Goal: Communication & Community: Share content

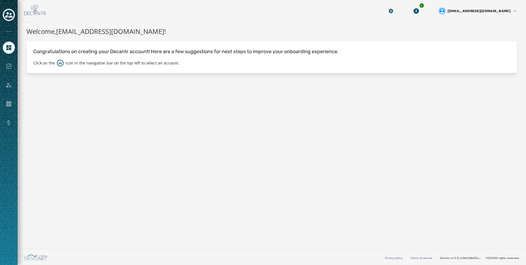
click at [17, 17] on div at bounding box center [9, 132] width 18 height 265
click at [12, 17] on icon "Toggle account select drawer" at bounding box center [9, 15] width 8 height 6
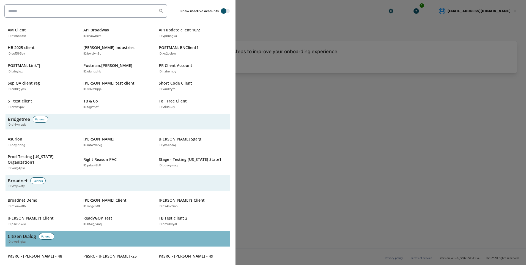
scroll to position [83, 0]
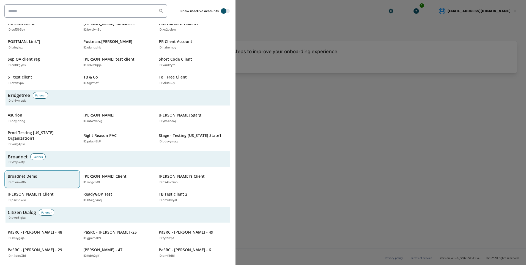
click at [31, 180] on div "ID: rbwave8h" at bounding box center [40, 182] width 64 height 5
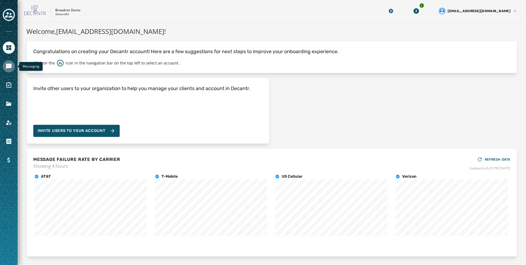
click at [10, 69] on icon "Navigate to Messaging" at bounding box center [9, 66] width 7 height 7
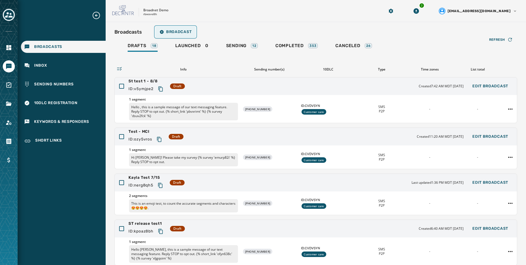
click at [182, 33] on span "Broadcast" at bounding box center [176, 32] width 32 height 4
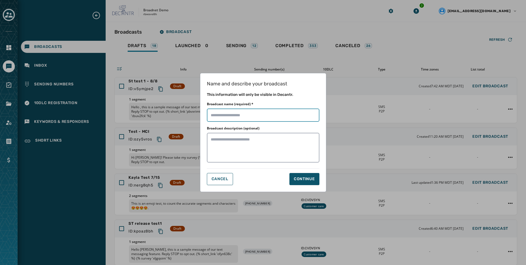
click at [261, 116] on input "Broadcast name (required) *" at bounding box center [263, 114] width 113 height 13
type input "**********"
click at [296, 175] on button "Continue" at bounding box center [304, 179] width 30 height 12
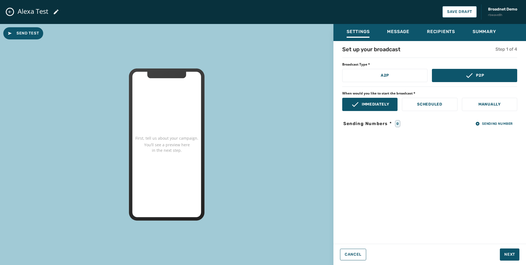
click at [402, 46] on div "Set up your broadcast Step 1 of 4" at bounding box center [429, 49] width 175 height 8
click at [399, 29] on span "Message" at bounding box center [398, 32] width 22 height 6
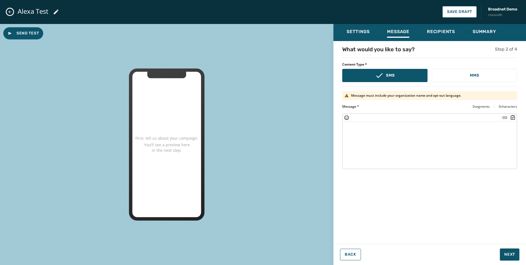
click at [499, 87] on div "What would you like to say? Step 2 of 4 Content Type * SMS MMS Message must inc…" at bounding box center [429, 140] width 193 height 190
click at [499, 80] on button "MMS" at bounding box center [474, 75] width 85 height 13
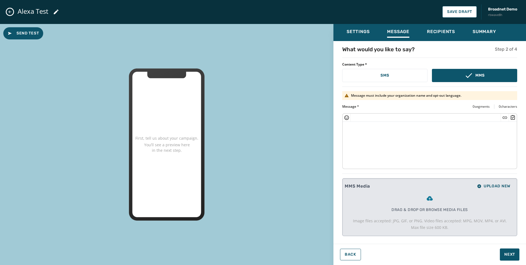
click at [484, 135] on textarea at bounding box center [430, 144] width 174 height 45
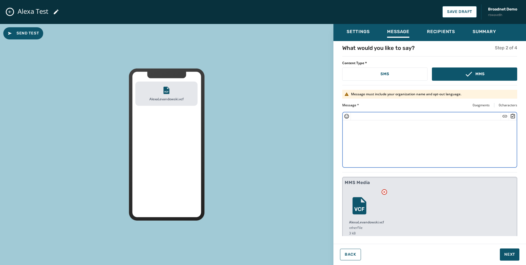
scroll to position [3, 0]
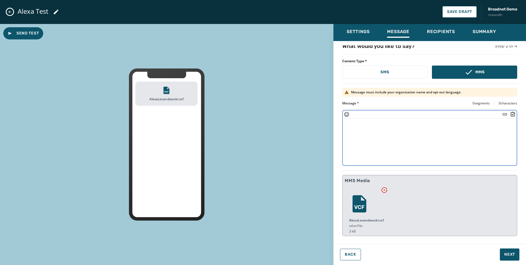
click at [403, 147] on textarea at bounding box center [430, 140] width 174 height 45
type textarea "*"
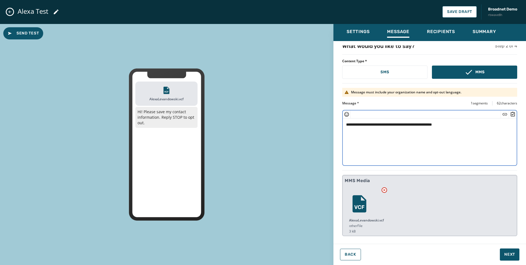
type textarea "**********"
click at [365, 37] on div "Settings" at bounding box center [358, 33] width 23 height 9
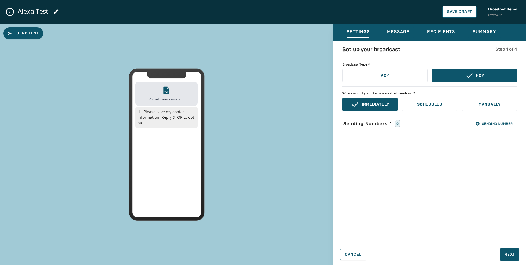
click at [497, 128] on div "Set up your broadcast Step 1 of 4 Broadcast Type * A2P P2P When would you like …" at bounding box center [429, 140] width 193 height 190
click at [496, 123] on span "Sending Number" at bounding box center [493, 123] width 37 height 4
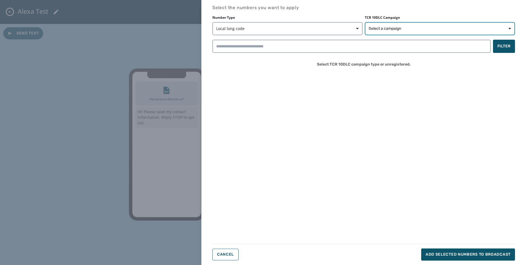
click at [396, 33] on button "Select a campaign" at bounding box center [440, 28] width 150 height 13
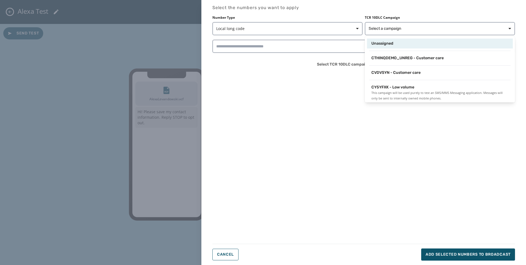
click at [387, 41] on span "Unassigned" at bounding box center [382, 44] width 22 height 6
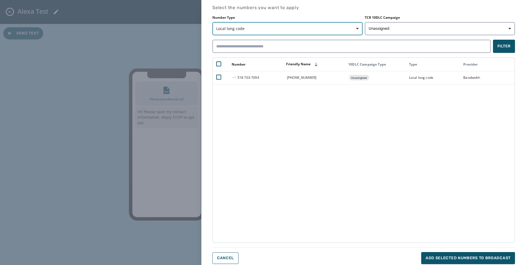
click at [269, 33] on button "Local long code" at bounding box center [287, 28] width 150 height 13
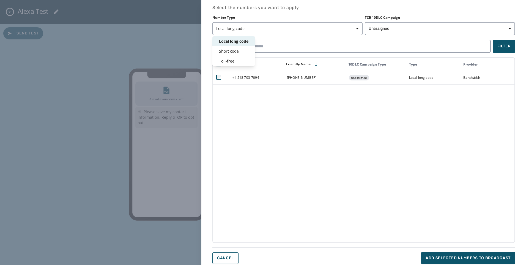
click at [415, 33] on div "Number Type Local long code Local long code Short code Toll-free TCR 10DLC Camp…" at bounding box center [363, 25] width 303 height 20
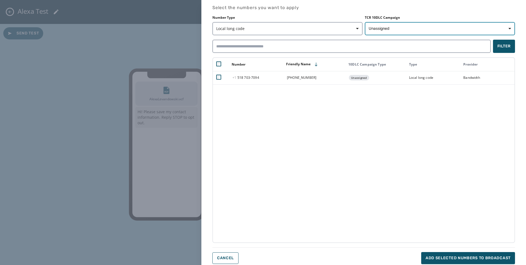
click at [412, 33] on button "Unassigned" at bounding box center [440, 28] width 150 height 13
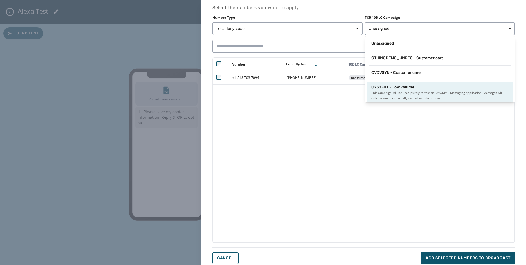
scroll to position [1, 0]
click at [388, 91] on span "This campaign will be used purely to test an SMS/MMS Messaging application. Mes…" at bounding box center [439, 94] width 137 height 11
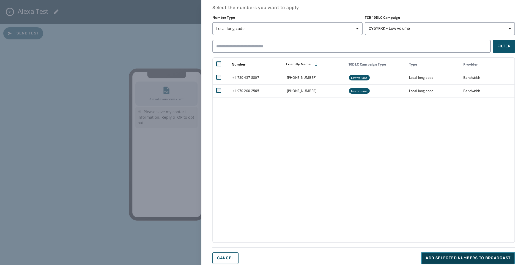
click at [500, 257] on span "Add selected numbers to broadcast" at bounding box center [468, 258] width 85 height 6
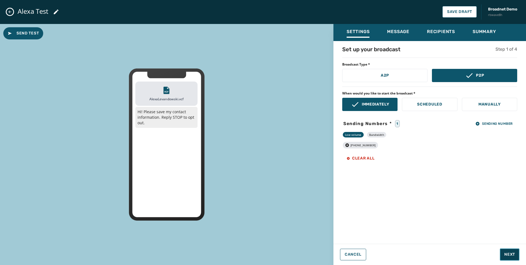
click at [510, 255] on span "Next" at bounding box center [509, 254] width 11 height 6
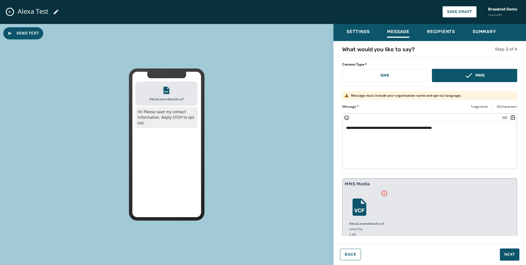
click at [523, 257] on div "Back Next" at bounding box center [429, 254] width 193 height 12
click at [512, 258] on button "Next" at bounding box center [510, 254] width 20 height 12
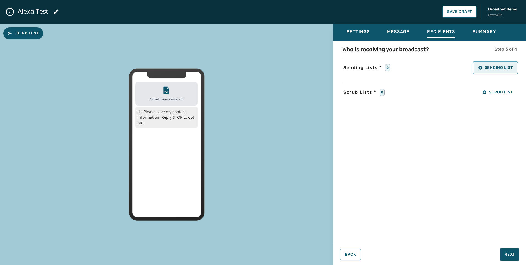
click at [481, 70] on button "Sending List" at bounding box center [495, 67] width 43 height 11
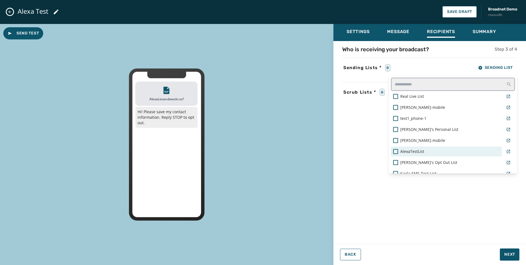
click at [424, 150] on div "AlexaTestList" at bounding box center [446, 152] width 106 height 6
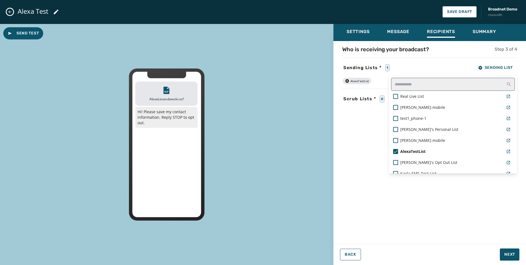
click at [523, 237] on div "Settings Message Recipients Summary Who is receiving your broadcast? Step 3 of …" at bounding box center [429, 142] width 193 height 237
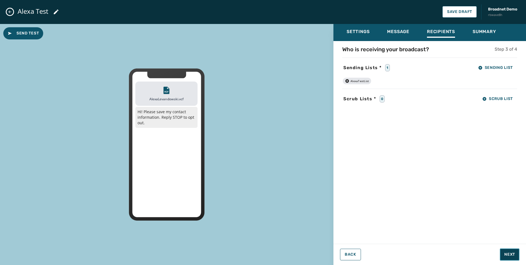
click at [514, 255] on span "Next" at bounding box center [509, 254] width 11 height 6
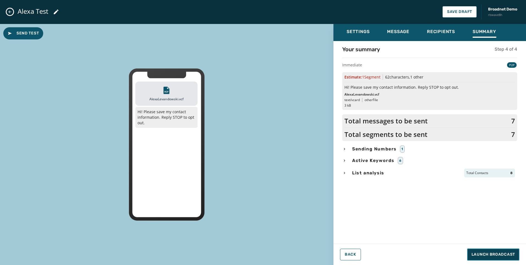
click at [493, 253] on span "Launch Broadcast" at bounding box center [493, 254] width 43 height 6
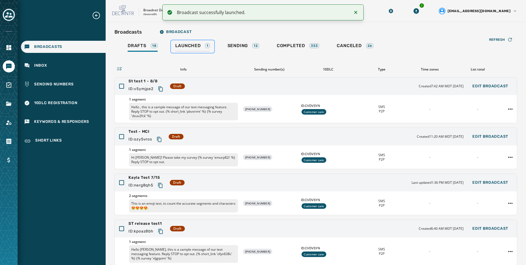
drag, startPoint x: 182, startPoint y: 45, endPoint x: 183, endPoint y: 48, distance: 3.0
click at [182, 45] on span "Launched" at bounding box center [187, 46] width 25 height 6
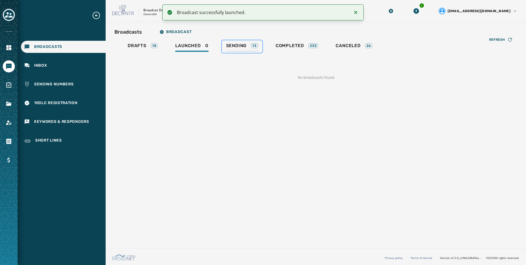
click at [228, 43] on span "Sending" at bounding box center [236, 46] width 21 height 6
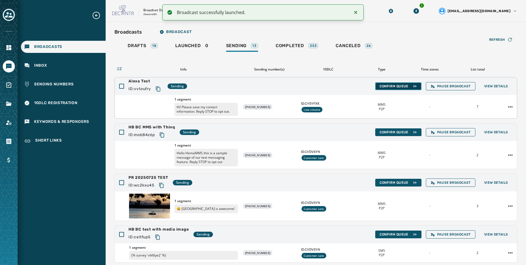
click at [385, 85] on span "Confirm Queue" at bounding box center [398, 86] width 37 height 4
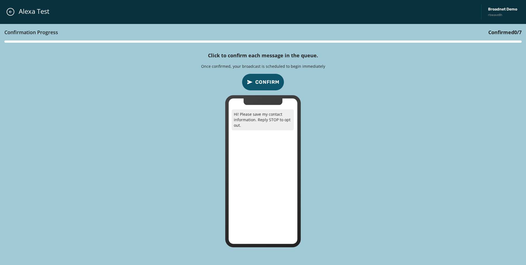
click at [262, 80] on span "Confirm" at bounding box center [267, 82] width 24 height 8
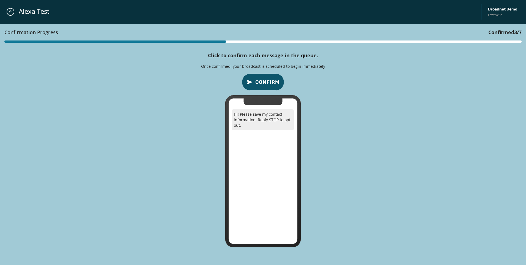
click at [262, 80] on span "Confirm" at bounding box center [267, 82] width 24 height 8
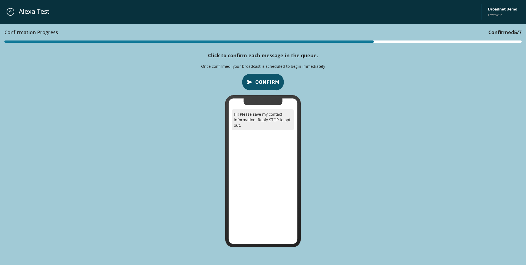
click at [262, 80] on span "Confirm" at bounding box center [267, 82] width 24 height 8
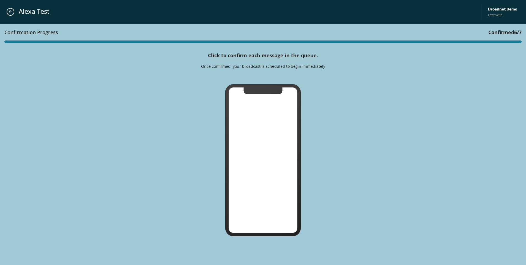
click at [262, 80] on div "Confirmation Progress Confirmed 6 / 7 Click to confirm each message in the queu…" at bounding box center [263, 144] width 526 height 241
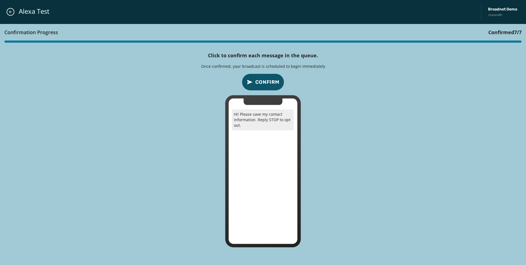
click at [262, 80] on span "Confirm" at bounding box center [267, 82] width 24 height 8
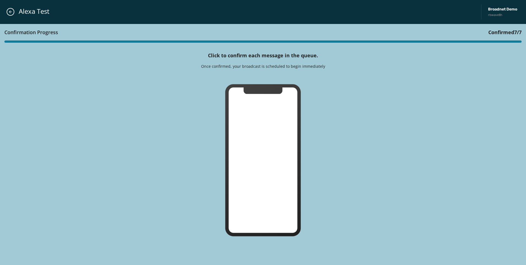
click at [262, 80] on div "Confirmation Progress Confirmed 7 / 7 Click to confirm each message in the queu…" at bounding box center [263, 144] width 526 height 241
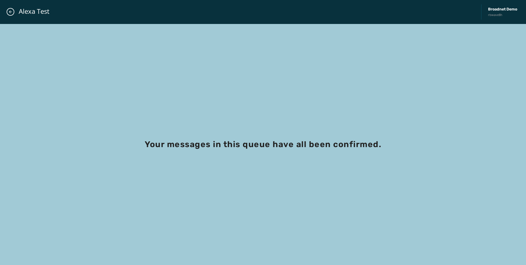
click at [14, 9] on div "Alexa Test Broadnet Demo rbwave8h" at bounding box center [263, 12] width 526 height 24
click at [13, 9] on button "Close admin drawer" at bounding box center [11, 12] width 8 height 8
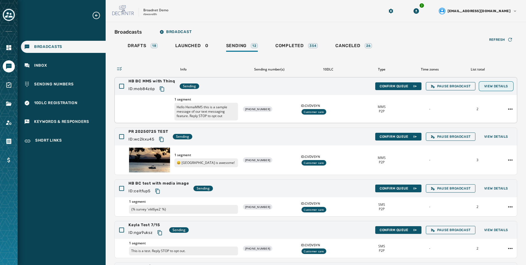
click at [504, 86] on span "View Details" at bounding box center [496, 86] width 24 height 4
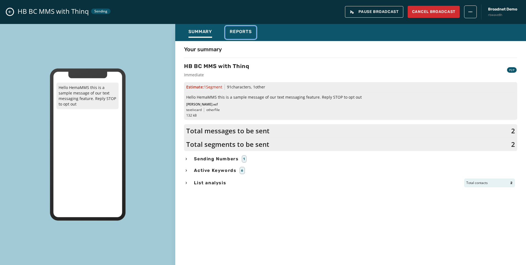
click at [244, 35] on div "Reports" at bounding box center [241, 33] width 22 height 9
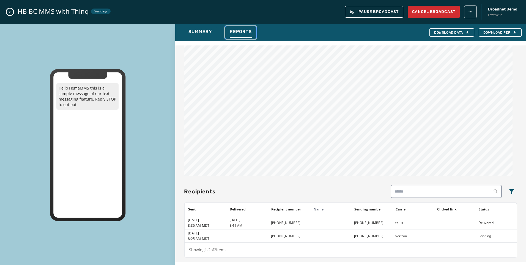
scroll to position [101, 0]
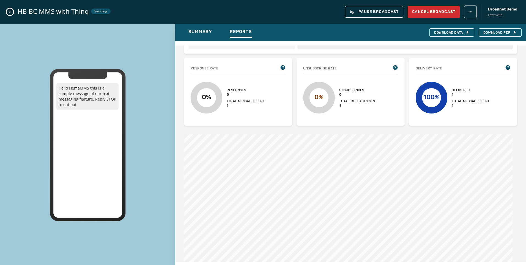
click at [8, 13] on icon "Close admin drawer" at bounding box center [10, 12] width 4 height 4
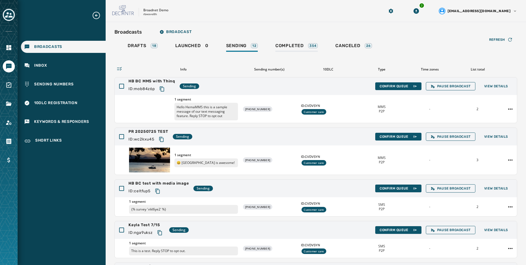
drag, startPoint x: 299, startPoint y: 55, endPoint x: 305, endPoint y: 50, distance: 8.1
click at [299, 55] on div "Refresh Info Sending number(s) 10DLC Type Time zones List total HB BC MMS with …" at bounding box center [315, 186] width 403 height 267
click at [306, 47] on div "Completed 354" at bounding box center [296, 47] width 43 height 9
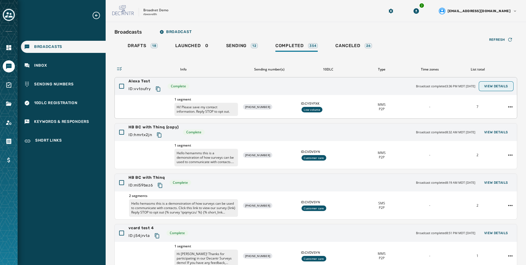
click at [502, 85] on span "View Details" at bounding box center [496, 86] width 24 height 4
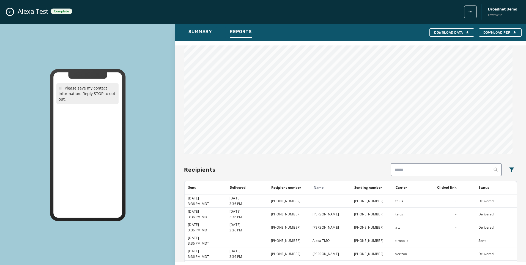
scroll to position [290, 0]
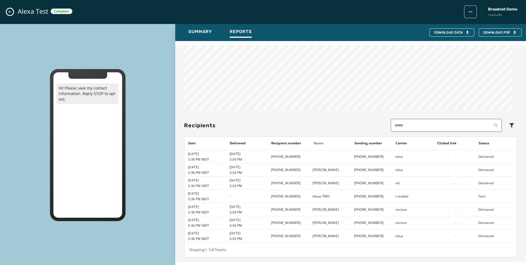
click at [7, 10] on button "Close admin drawer" at bounding box center [10, 12] width 7 height 7
